Goal: Task Accomplishment & Management: Manage account settings

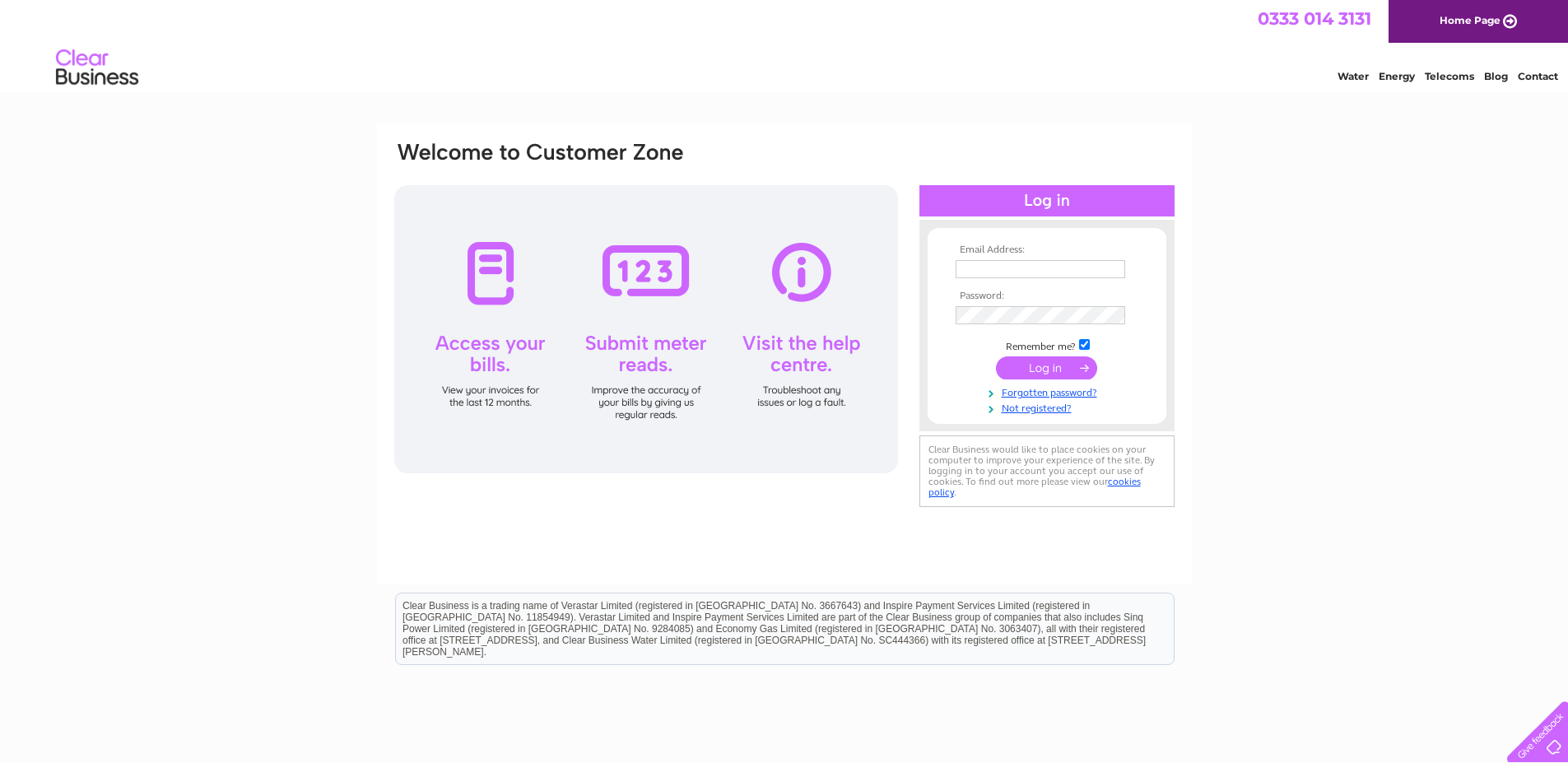
type input "ssj.office@yahoo.com"
click at [1064, 372] on input "submit" at bounding box center [1046, 367] width 101 height 23
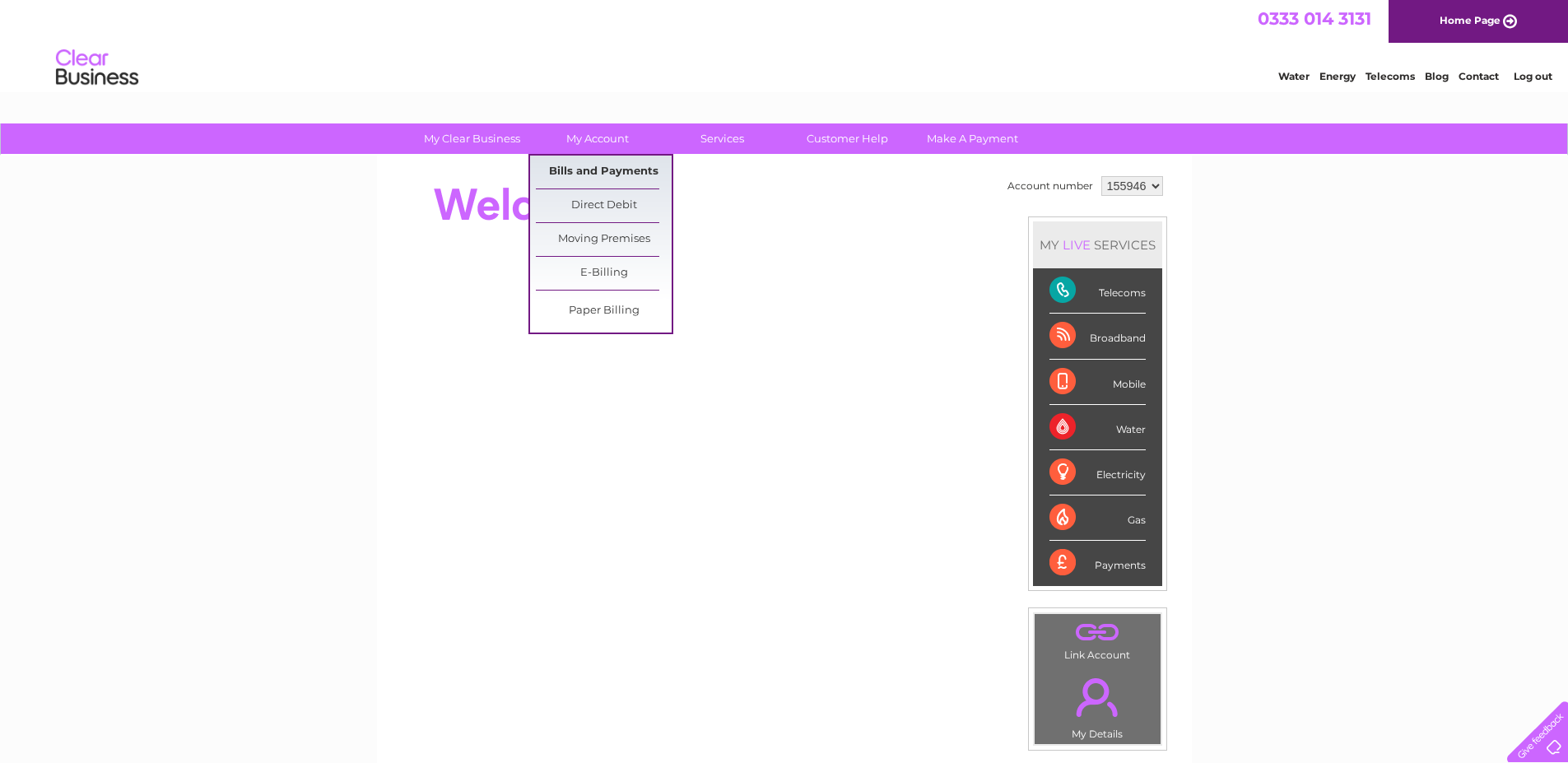
click at [598, 168] on link "Bills and Payments" at bounding box center [604, 171] width 136 height 33
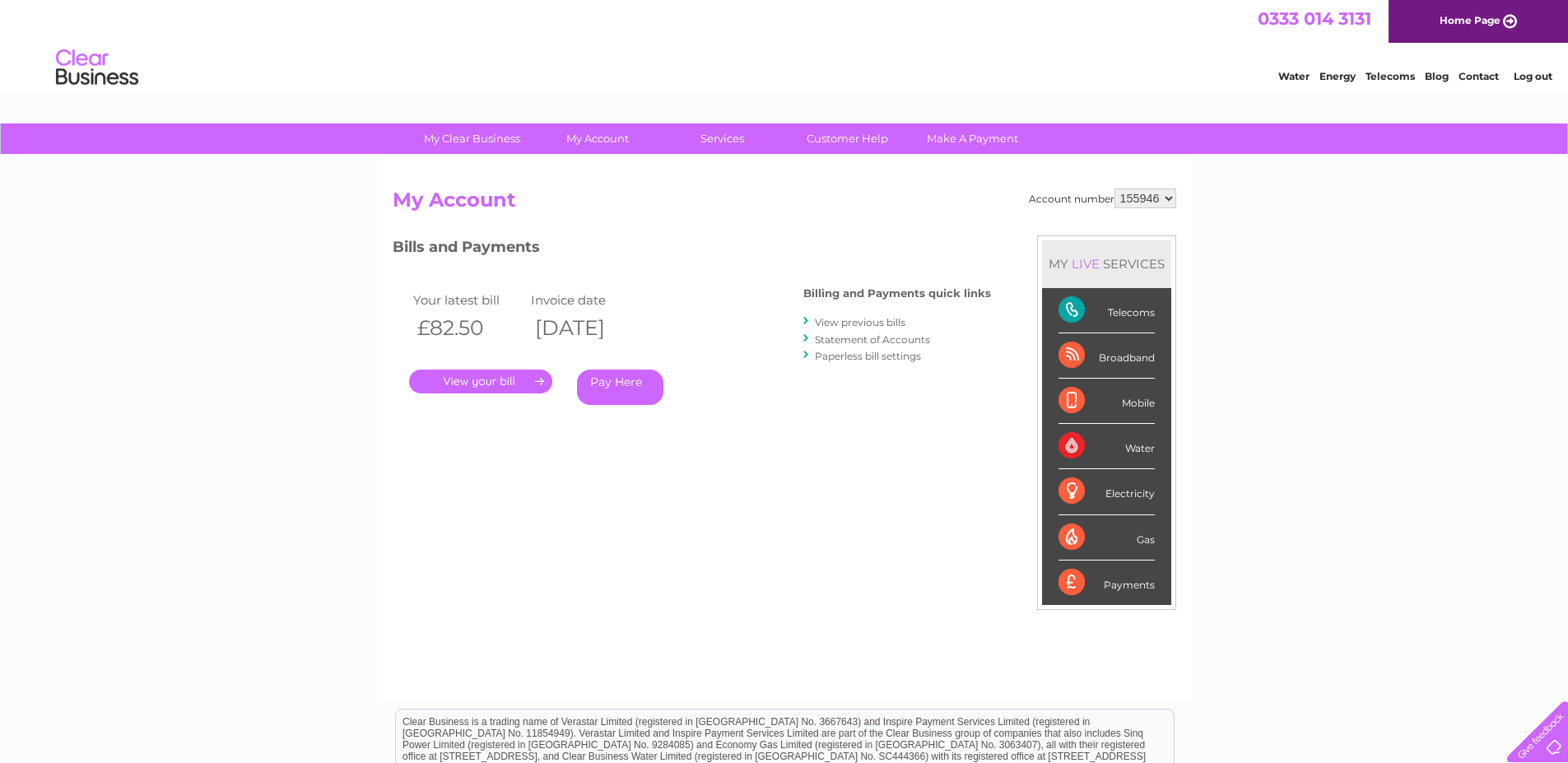
click at [509, 382] on link "." at bounding box center [481, 381] width 143 height 24
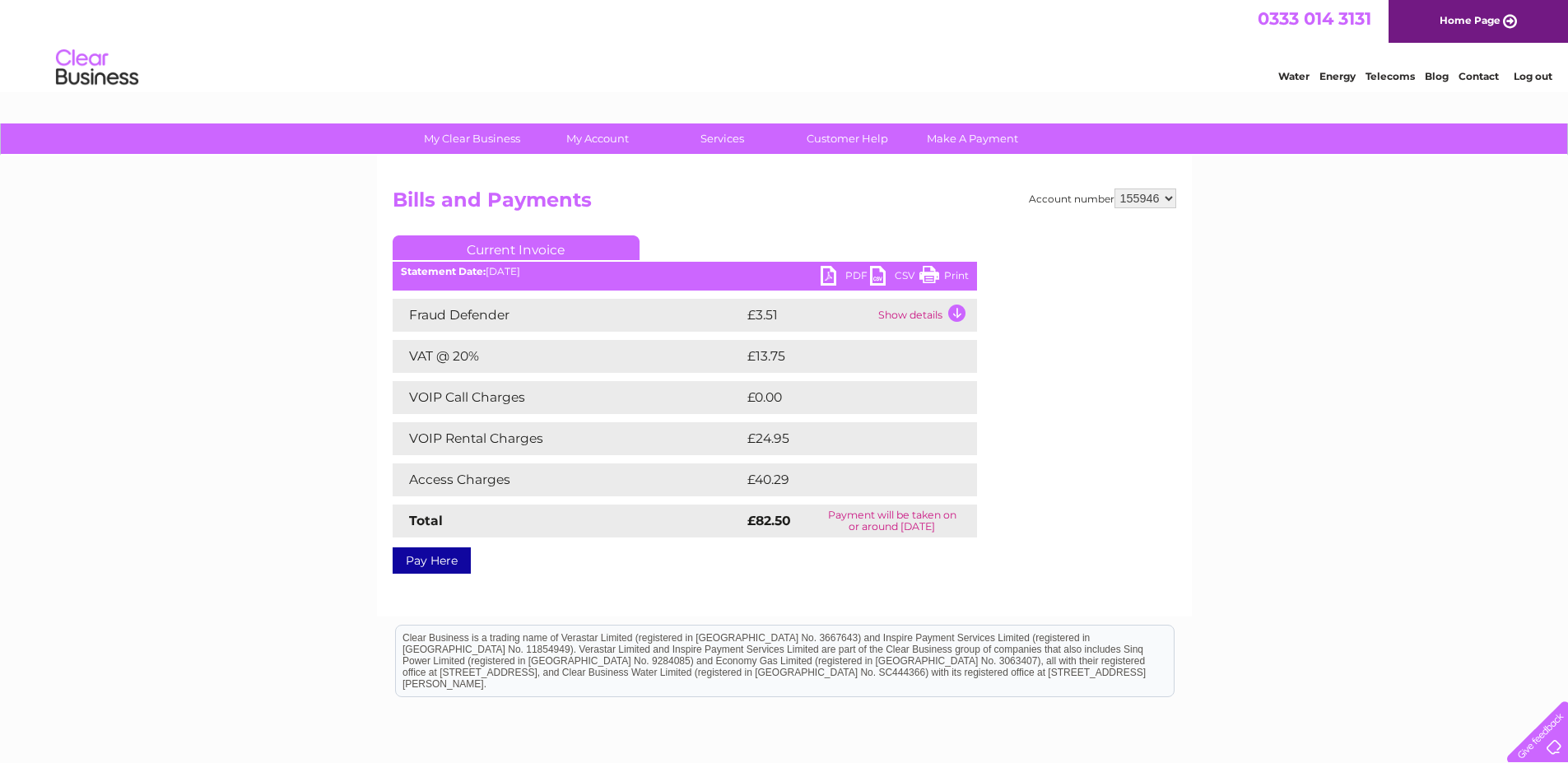
click at [828, 276] on link "PDF" at bounding box center [845, 277] width 49 height 24
